Goal: Use online tool/utility: Utilize a website feature to perform a specific function

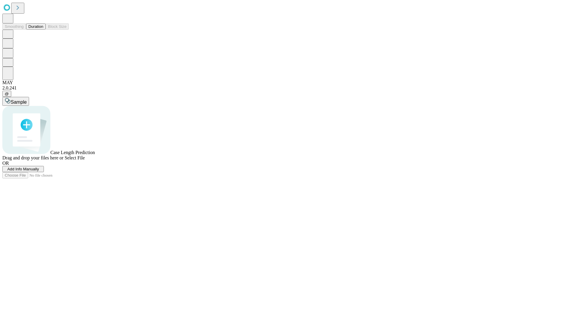
click at [43, 30] on button "Duration" at bounding box center [36, 26] width 20 height 6
click at [85, 160] on span "Select File" at bounding box center [75, 157] width 20 height 5
